Goal: Ask a question

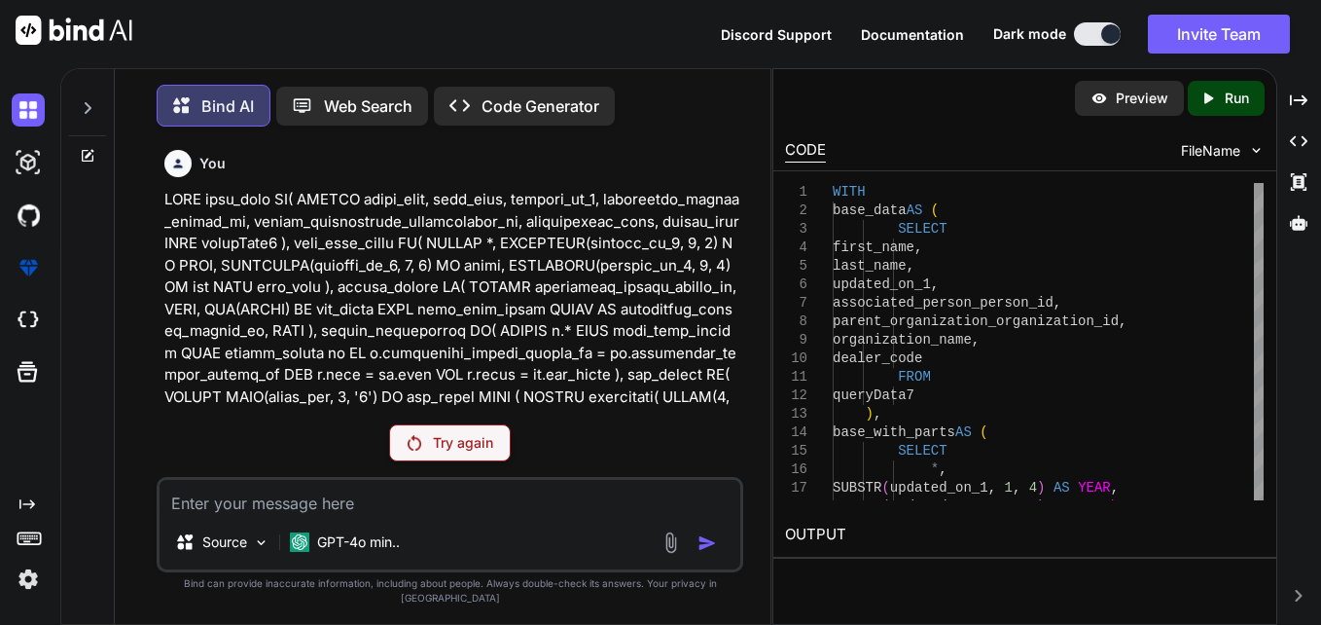
scroll to position [38590, 0]
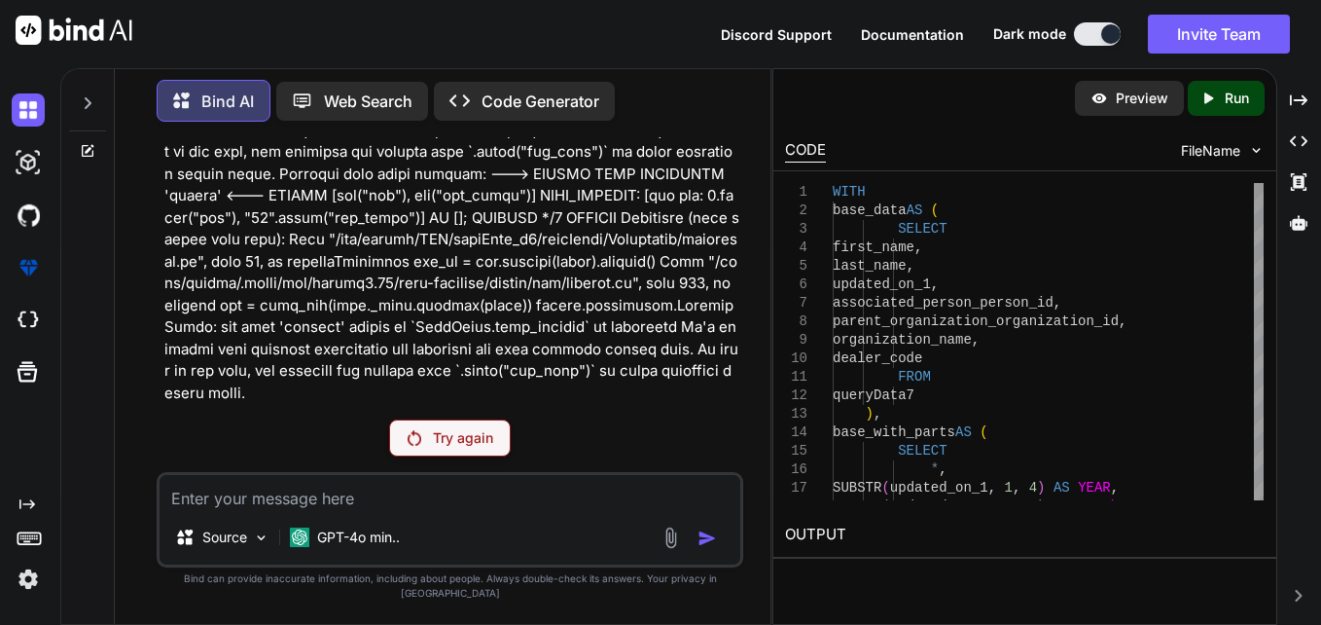
drag, startPoint x: 0, startPoint y: 0, endPoint x: 440, endPoint y: 392, distance: 589.1
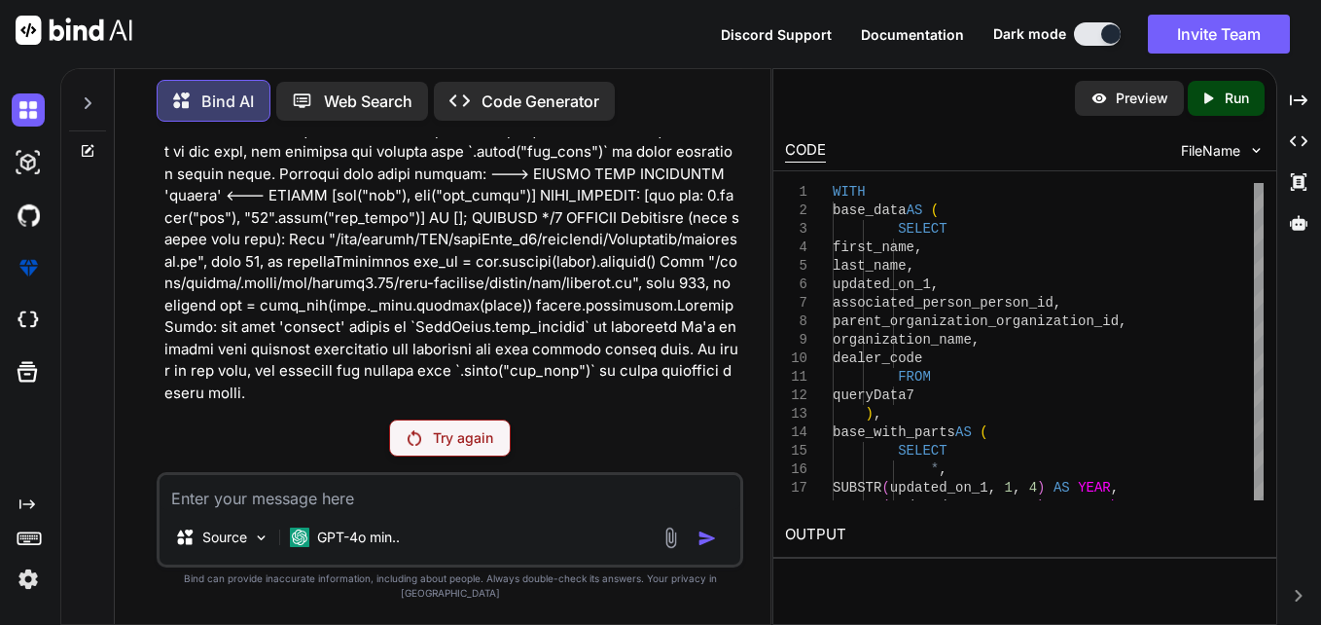
drag, startPoint x: 440, startPoint y: 392, endPoint x: 335, endPoint y: 377, distance: 106.1
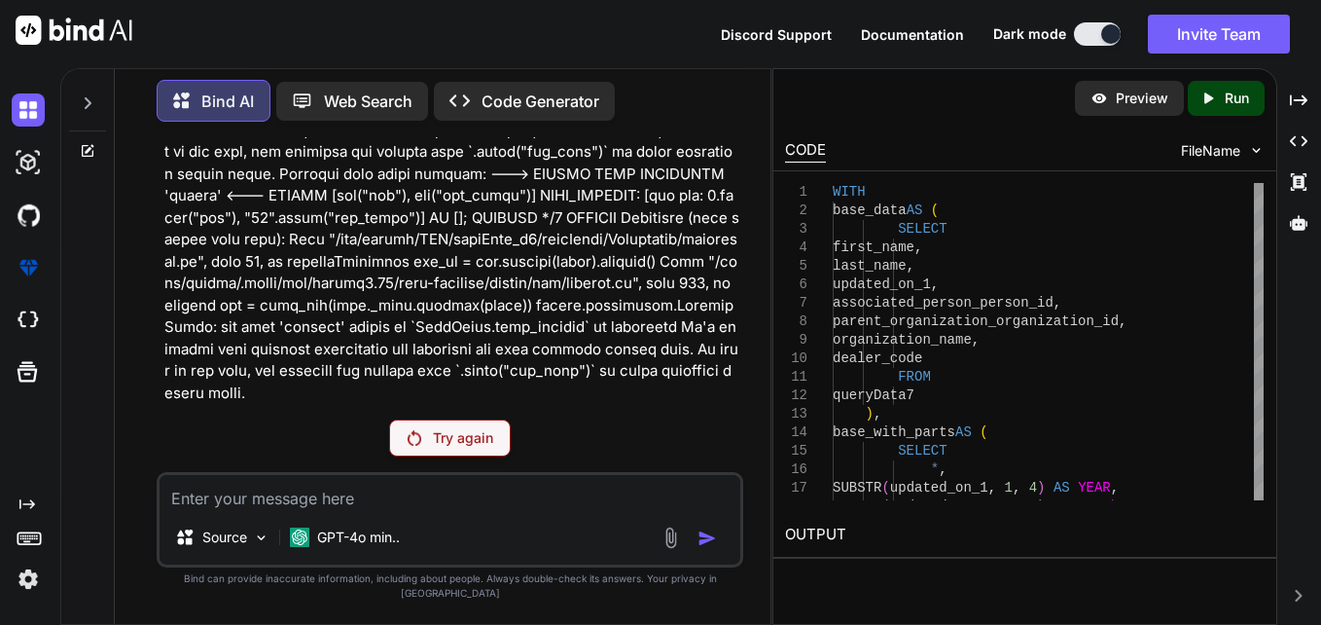
drag, startPoint x: 335, startPoint y: 377, endPoint x: 338, endPoint y: 398, distance: 20.6
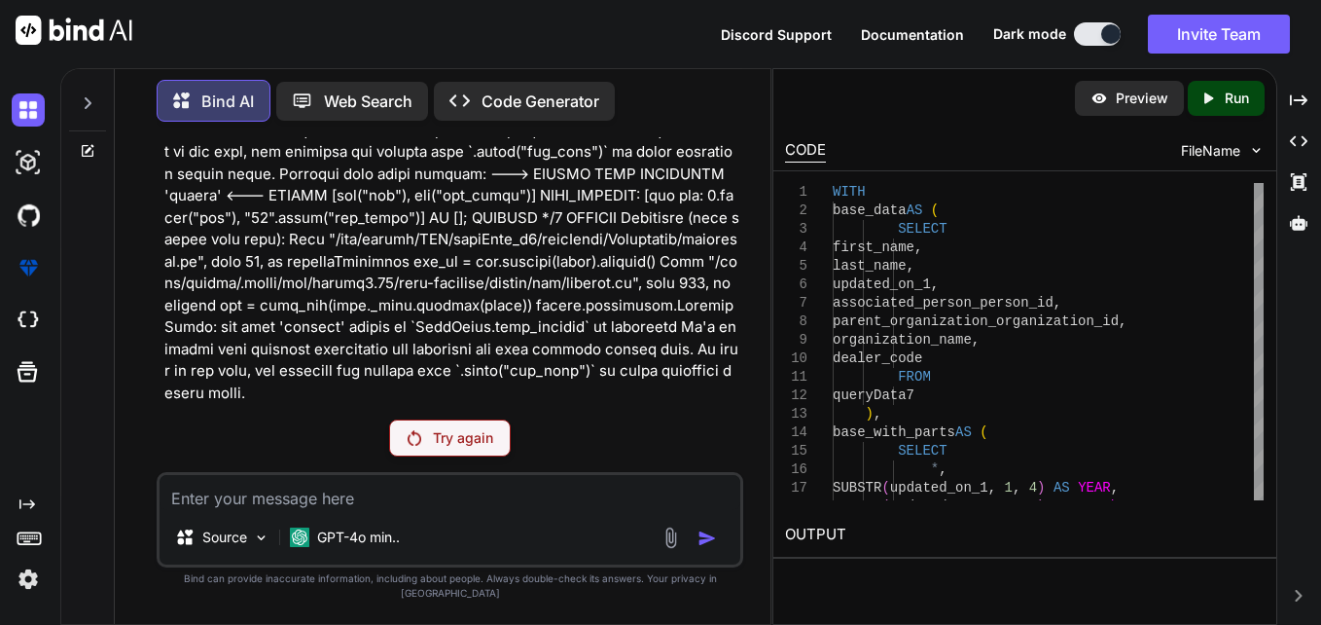
click at [565, 449] on div "Try again" at bounding box center [450, 437] width 587 height 37
